Goal: Find specific page/section: Find specific page/section

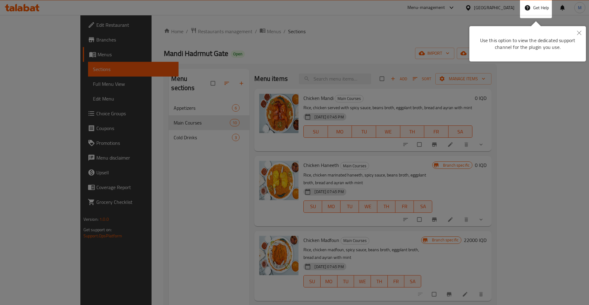
click at [581, 34] on icon "Close" at bounding box center [580, 33] width 4 height 4
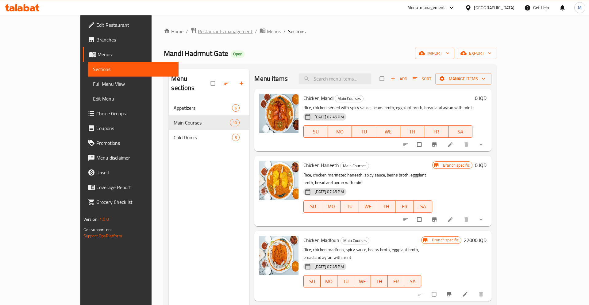
click at [198, 33] on span "Restaurants management" at bounding box center [225, 31] width 55 height 7
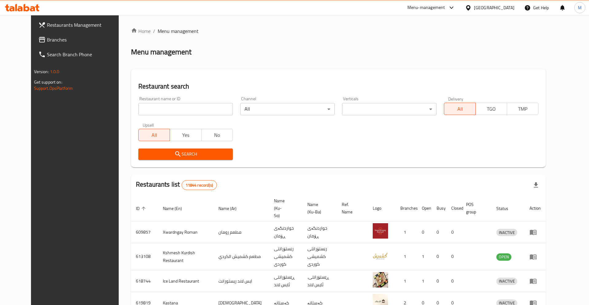
click at [144, 110] on input "search" at bounding box center [185, 109] width 95 height 12
paste input "779487"
click button "Search" at bounding box center [185, 153] width 95 height 11
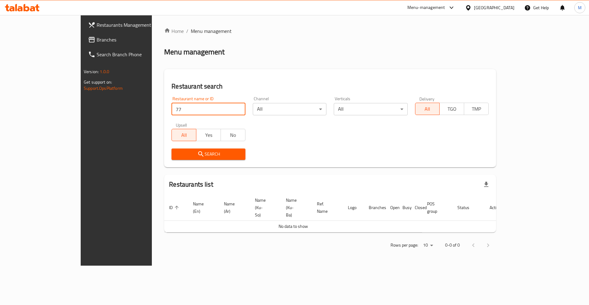
type input "7"
type input "chicken express"
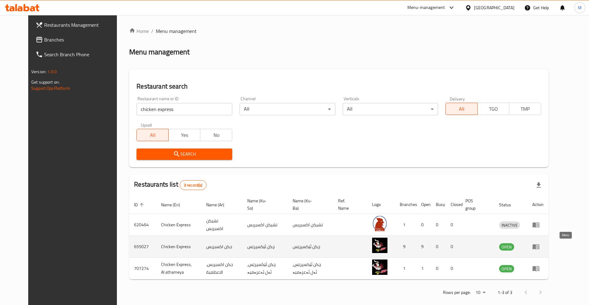
click at [540, 247] on icon "enhanced table" at bounding box center [536, 246] width 7 height 5
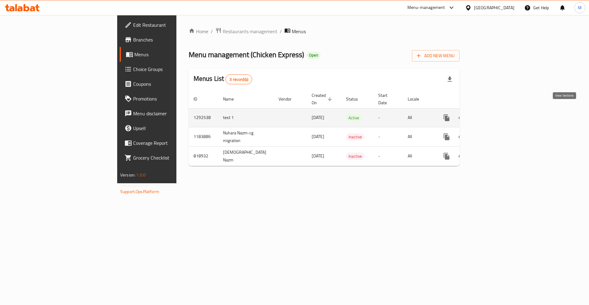
click at [495, 114] on icon "enhanced table" at bounding box center [491, 117] width 7 height 7
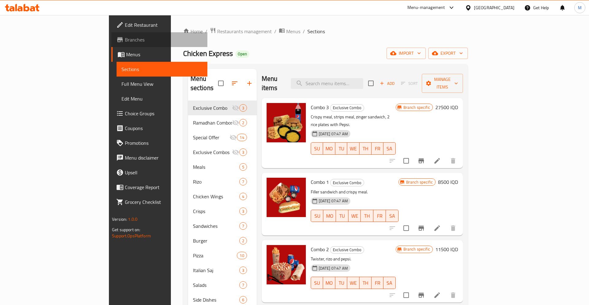
click at [125, 41] on span "Branches" at bounding box center [164, 39] width 78 height 7
